Goal: Check status: Check status

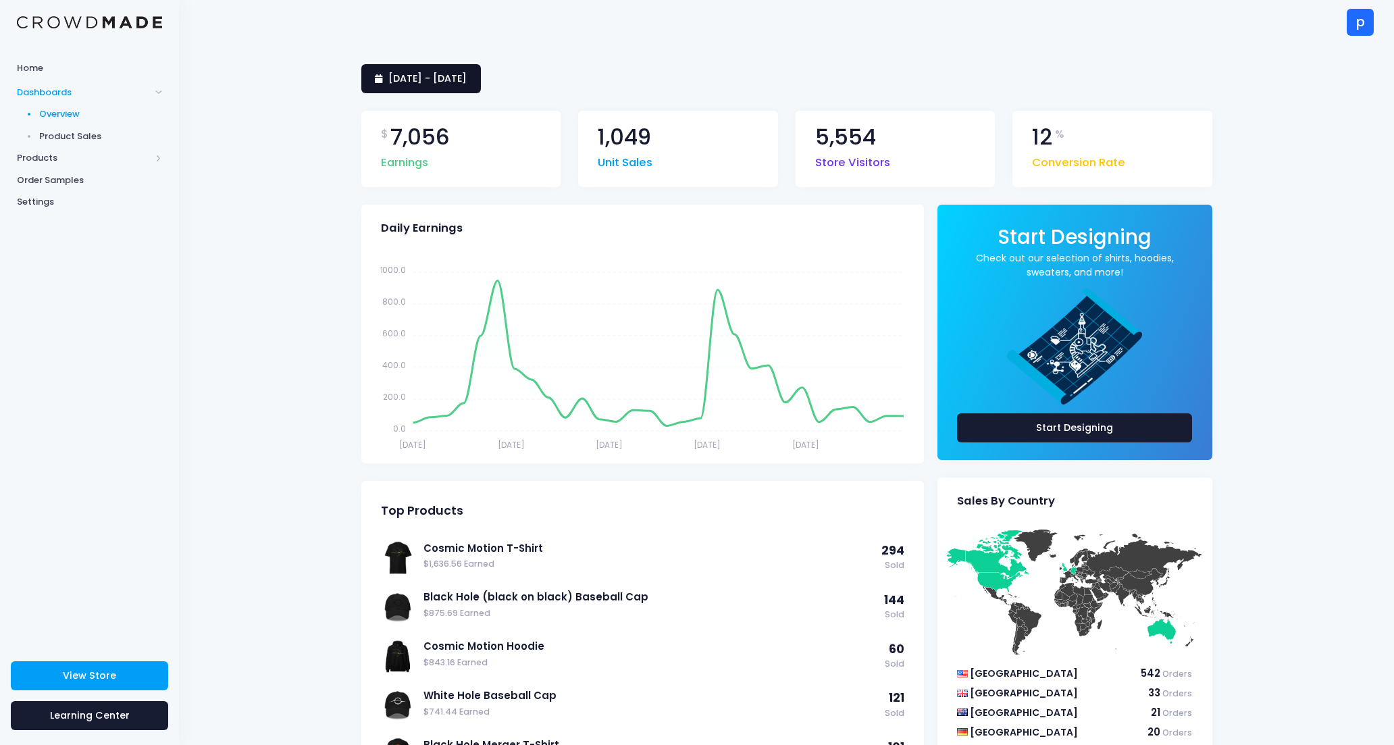
click at [440, 70] on link "[DATE] - [DATE]" at bounding box center [421, 78] width 120 height 29
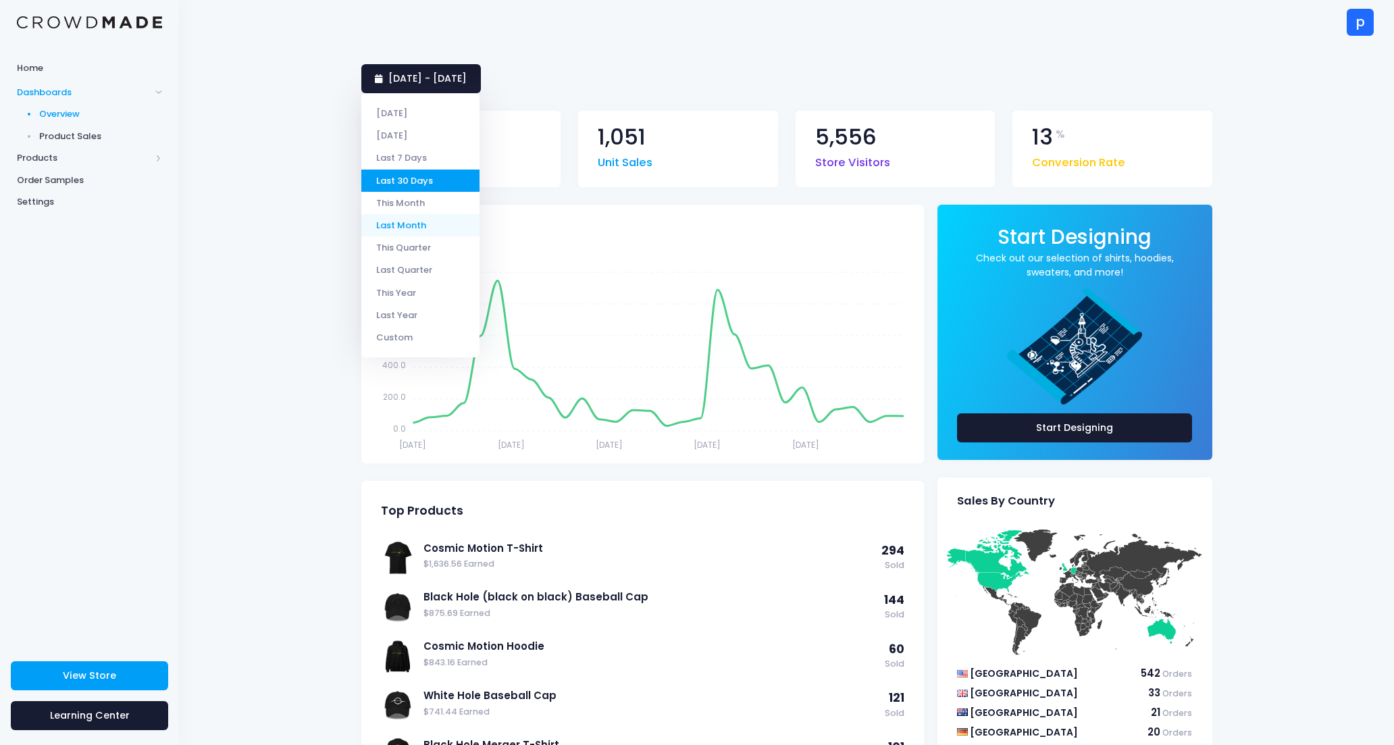
click at [425, 224] on li "Last Month" at bounding box center [420, 225] width 118 height 22
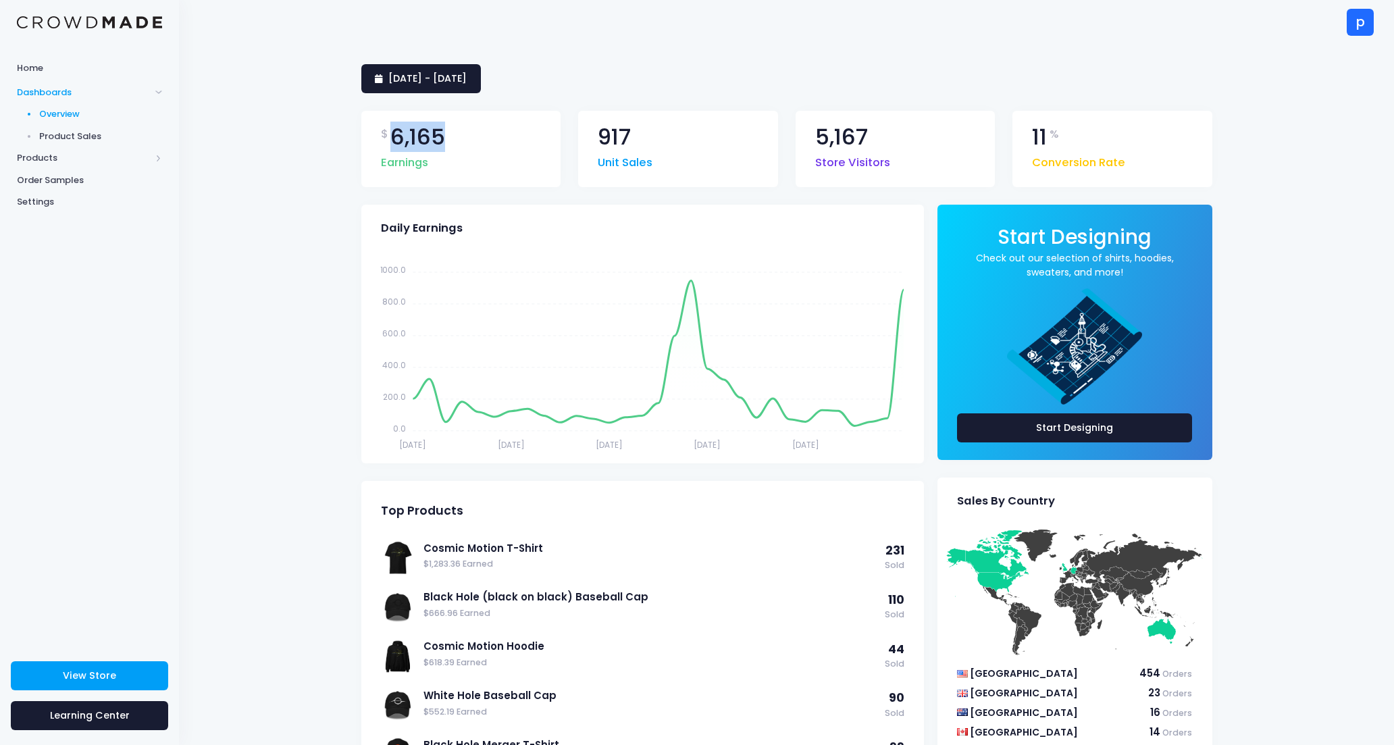
drag, startPoint x: 392, startPoint y: 137, endPoint x: 456, endPoint y: 136, distance: 63.5
click at [456, 136] on div "$ 6,165 Earnings" at bounding box center [461, 149] width 200 height 76
click at [450, 89] on link "[DATE] - [DATE]" at bounding box center [421, 78] width 120 height 29
click at [450, 88] on link "[DATE] - [DATE]" at bounding box center [421, 78] width 120 height 29
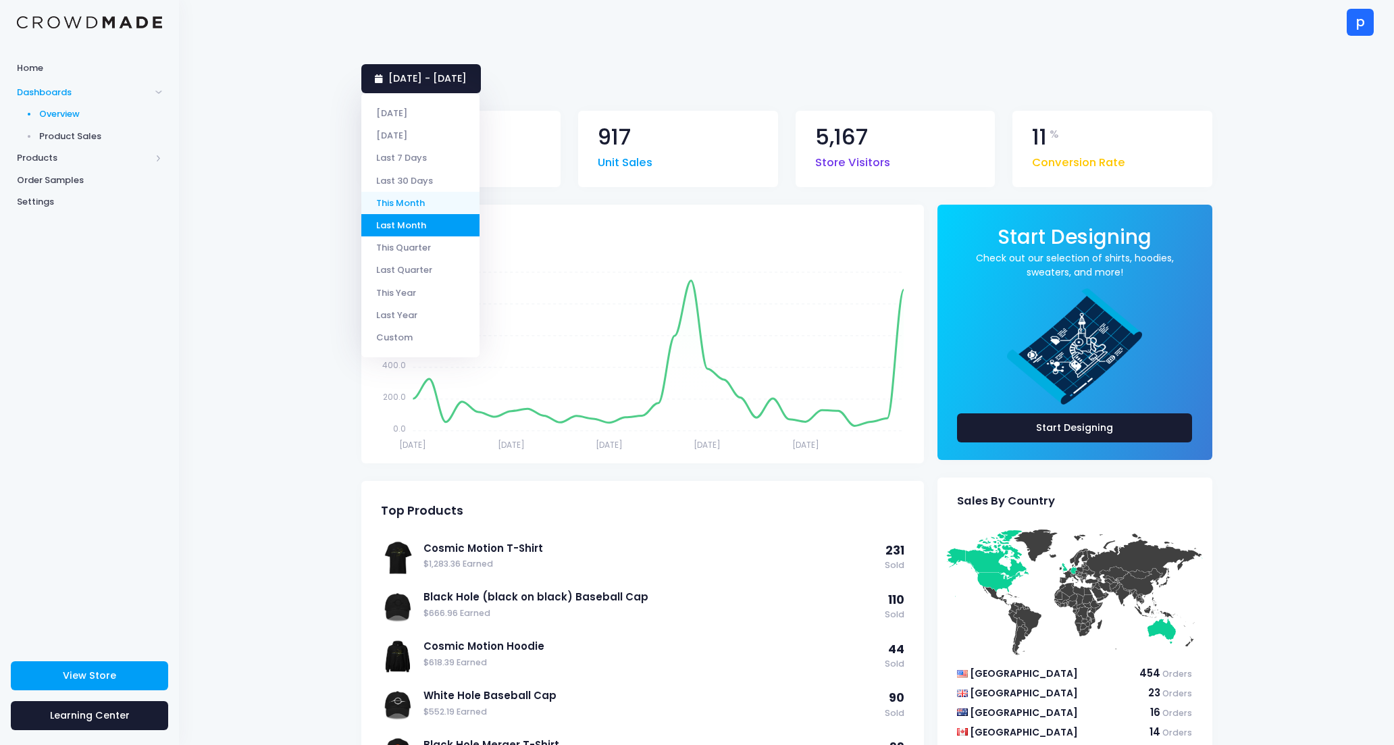
click at [425, 192] on li "This Month" at bounding box center [420, 203] width 118 height 22
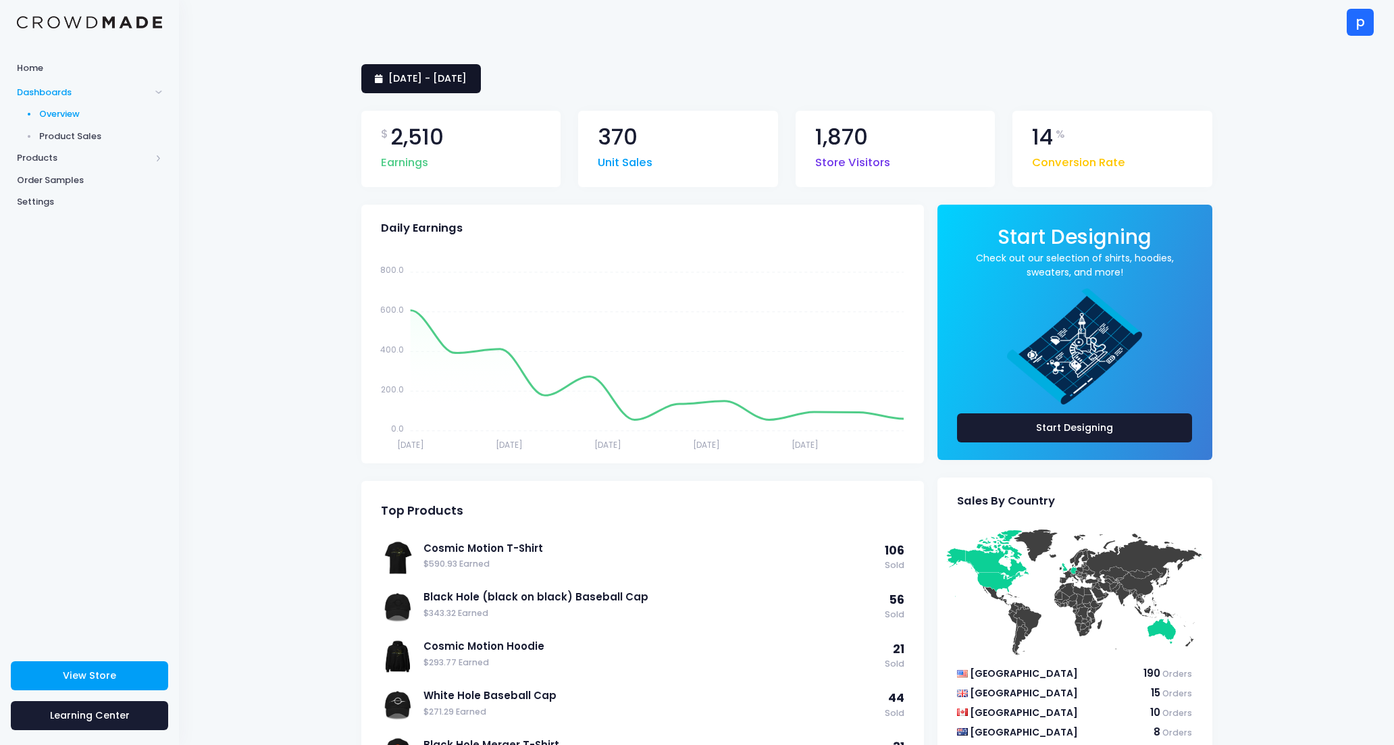
click at [397, 72] on span "[DATE] - [DATE]" at bounding box center [427, 79] width 78 height 14
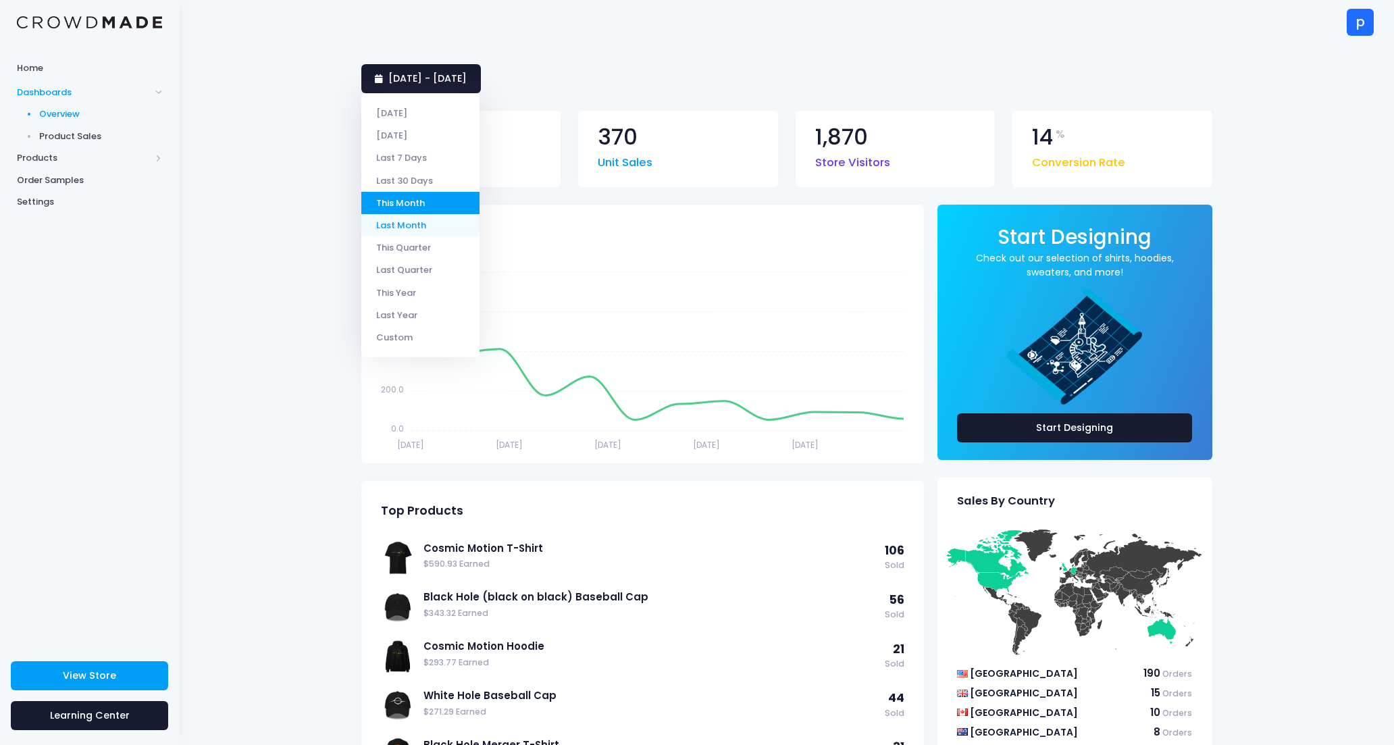
click at [432, 220] on li "Last Month" at bounding box center [420, 225] width 118 height 22
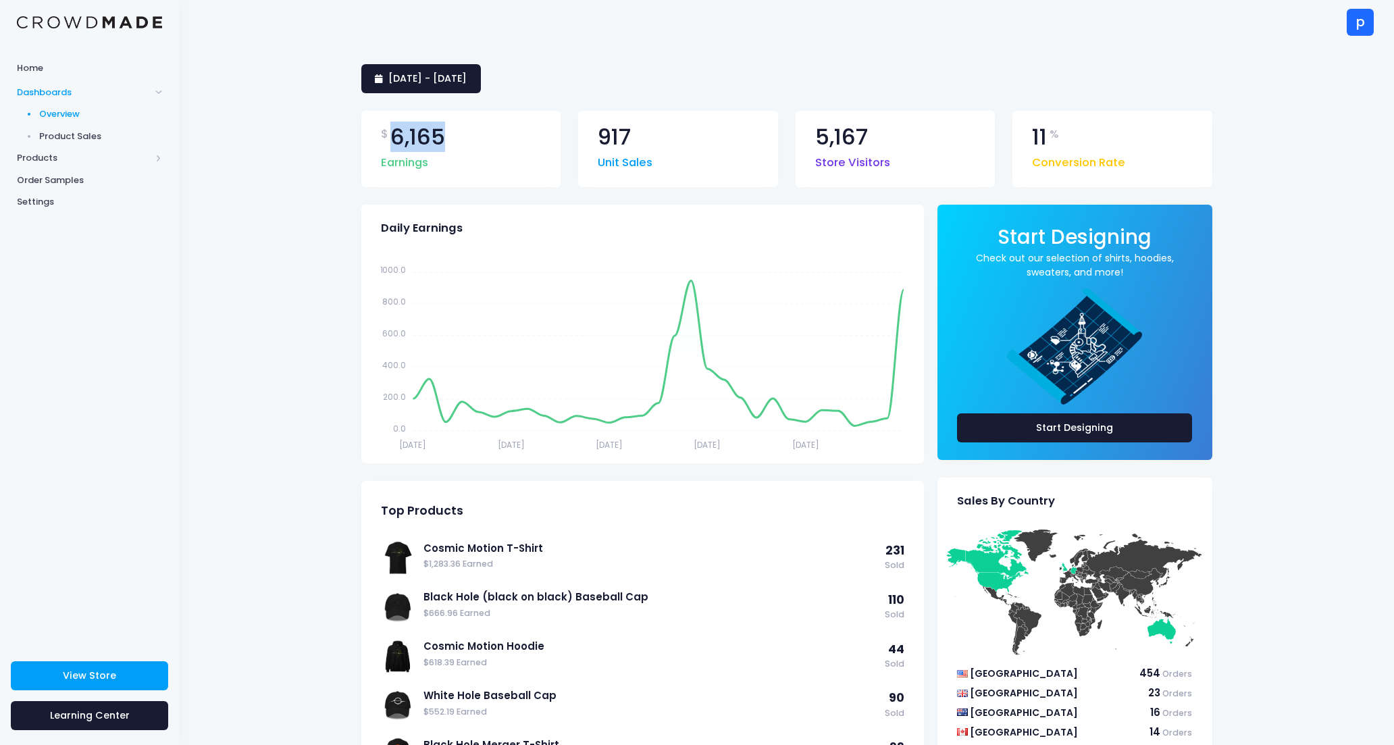
drag, startPoint x: 390, startPoint y: 134, endPoint x: 457, endPoint y: 139, distance: 67.1
click at [457, 139] on div "$ 6,165 Earnings" at bounding box center [461, 149] width 200 height 76
copy span "6,165"
click at [606, 66] on div "[DATE] - [DATE]" at bounding box center [786, 78] width 851 height 29
